Goal: Understand process/instructions: Learn how to perform a task or action

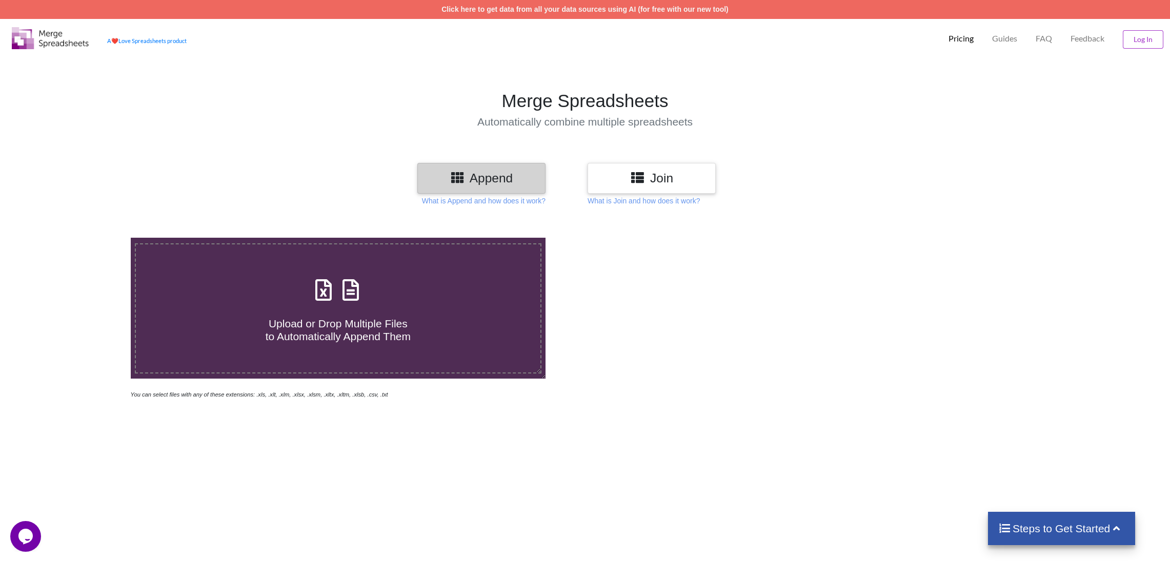
click at [677, 179] on h3 "Join" at bounding box center [651, 178] width 113 height 15
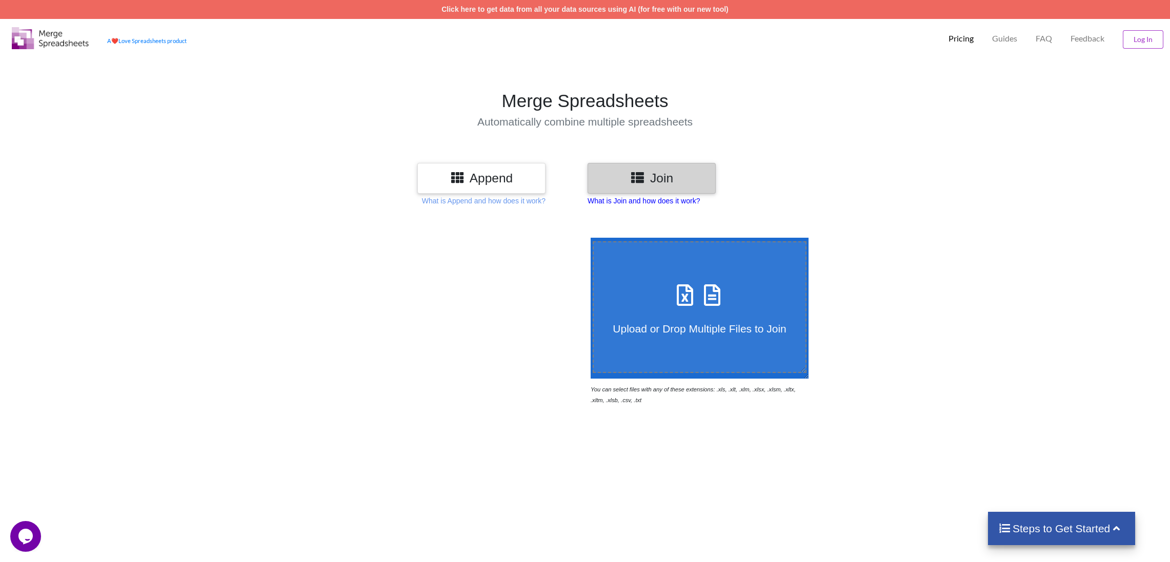
click at [545, 201] on p "What is Join and how does it work?" at bounding box center [484, 201] width 124 height 10
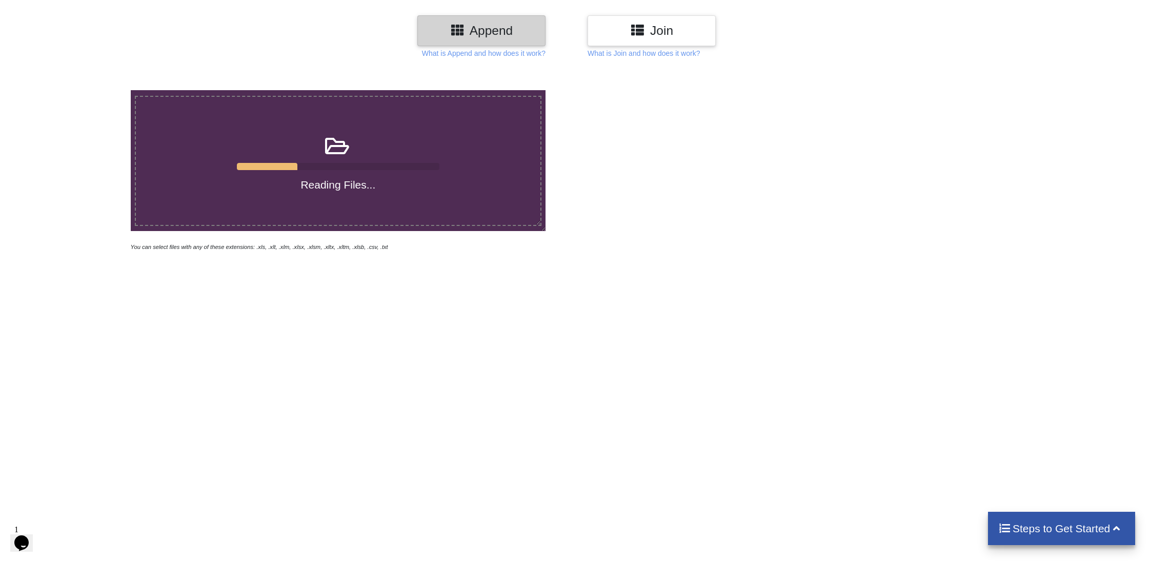
scroll to position [52, 0]
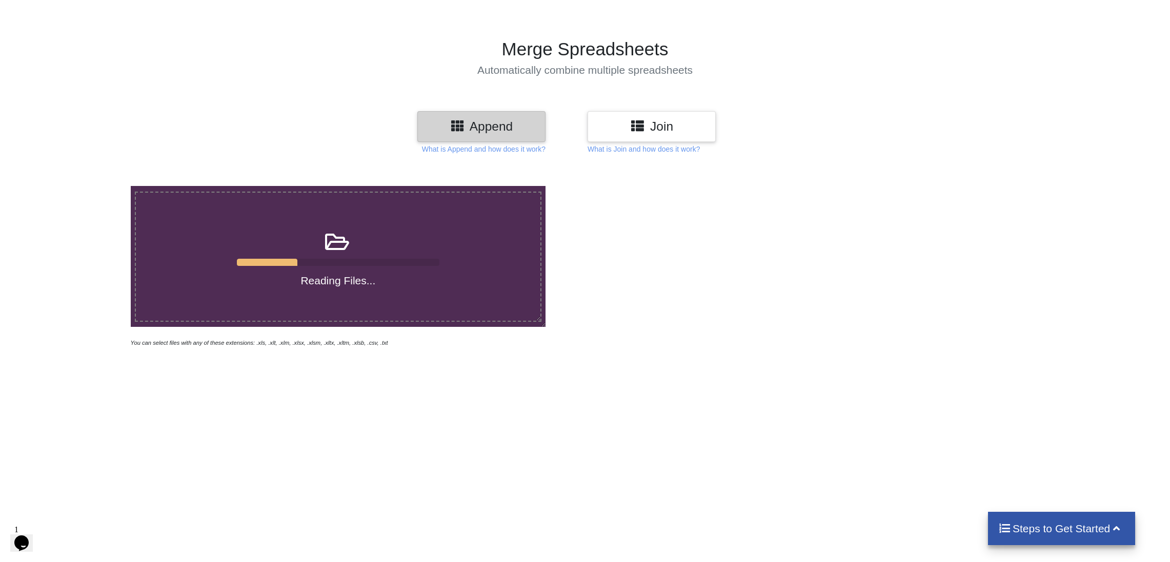
click at [452, 284] on h4 "Reading Files..." at bounding box center [338, 280] width 404 height 13
click at [86, 186] on input "Reading Files..." at bounding box center [86, 186] width 0 height 0
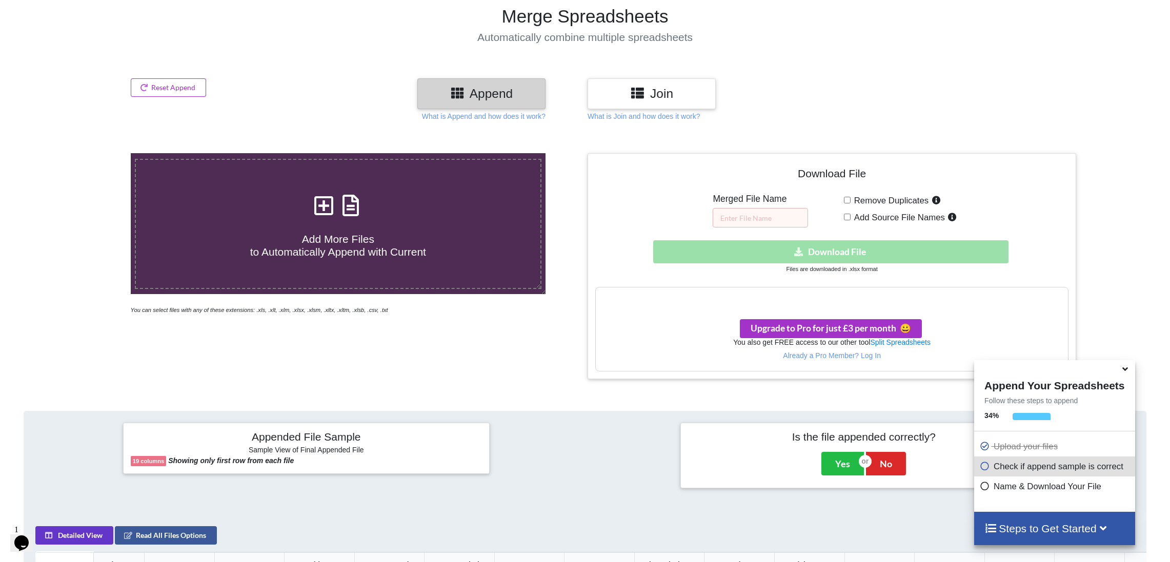
scroll to position [0, 0]
